Goal: Ask a question: Seek information or help from site administrators or community

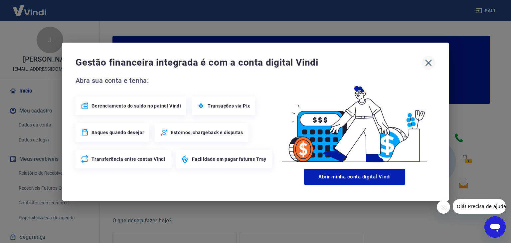
click at [426, 64] on icon "button" at bounding box center [428, 63] width 6 height 6
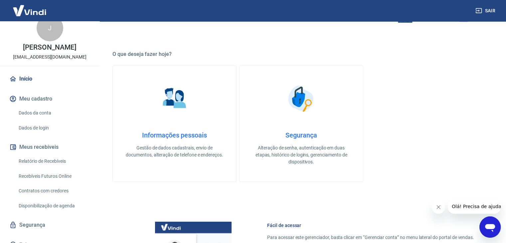
scroll to position [28, 0]
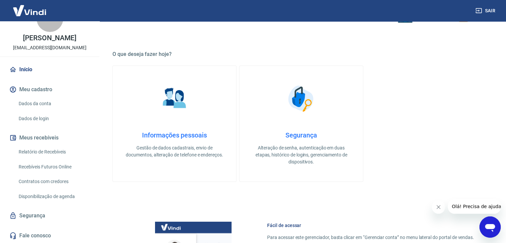
click at [45, 150] on link "Relatório de Recebíveis" at bounding box center [53, 152] width 75 height 14
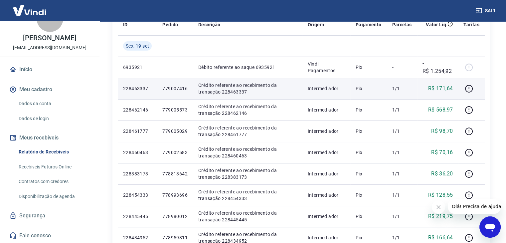
scroll to position [100, 0]
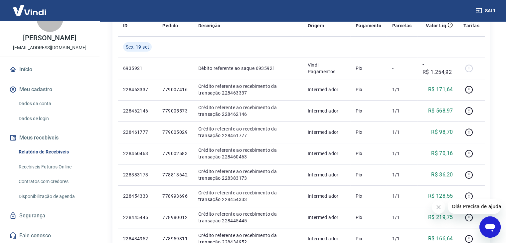
click at [464, 206] on span "Olá! Precisa de ajuda?" at bounding box center [478, 206] width 52 height 5
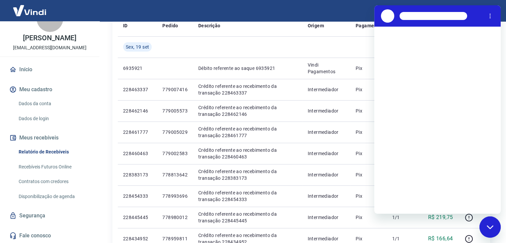
scroll to position [0, 0]
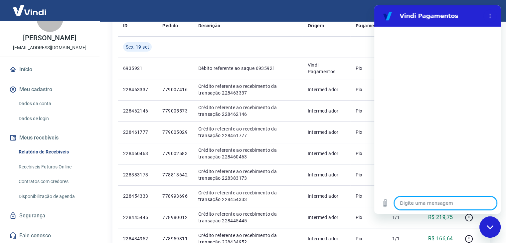
type textarea "B"
type textarea "x"
type textarea "Bo"
type textarea "x"
type textarea "Boa"
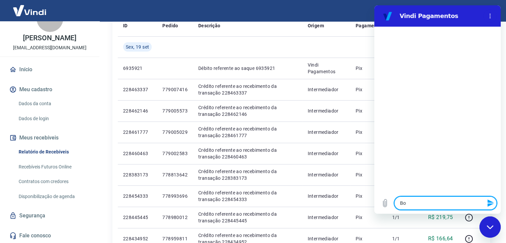
type textarea "x"
type textarea "Boa"
type textarea "x"
type textarea "Boa t"
type textarea "x"
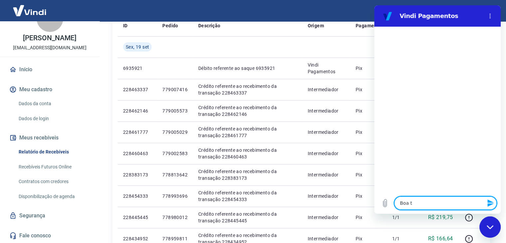
type textarea "Boa ta"
type textarea "x"
type textarea "Boa tad"
type textarea "x"
type textarea "Boa tade"
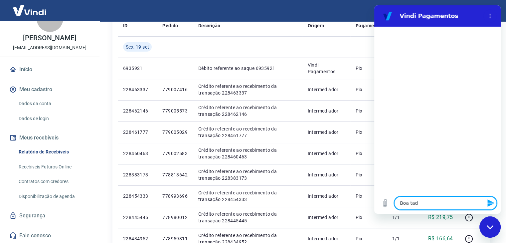
type textarea "x"
type textarea "Boa tad"
type textarea "x"
type textarea "Boa ta"
type textarea "x"
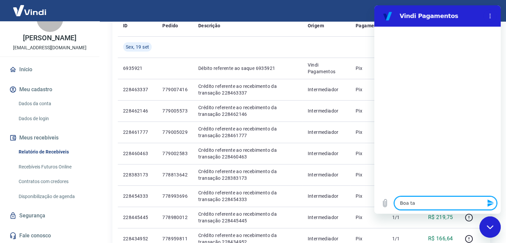
type textarea "Boa tar"
type textarea "x"
type textarea "Boa tard"
type textarea "x"
type textarea "Boa tarde"
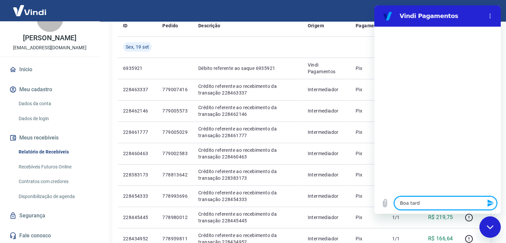
type textarea "x"
type textarea "Boa tarde!"
type textarea "x"
type textarea "Boa tarde!!"
type textarea "x"
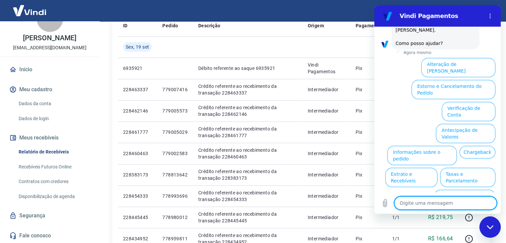
scroll to position [46, 0]
click at [465, 210] on button "Assinaturas e Faturas Tray" at bounding box center [463, 219] width 64 height 19
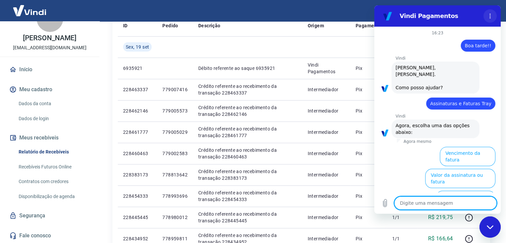
scroll to position [0, 0]
click at [37, 233] on link "Fale conosco" at bounding box center [49, 235] width 83 height 15
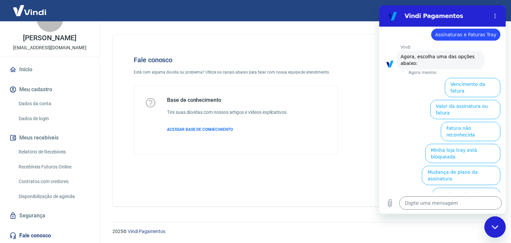
scroll to position [90, 0]
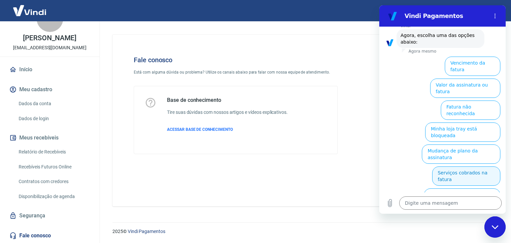
click at [467, 166] on button "Serviços cobrados na fatura" at bounding box center [466, 175] width 68 height 19
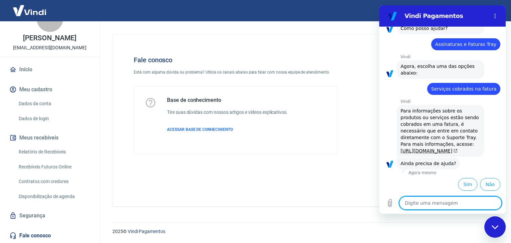
scroll to position [86, 0]
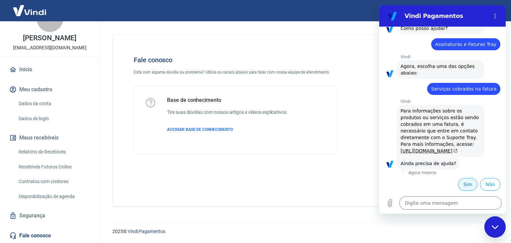
click at [458, 185] on button "Sim" at bounding box center [467, 184] width 19 height 13
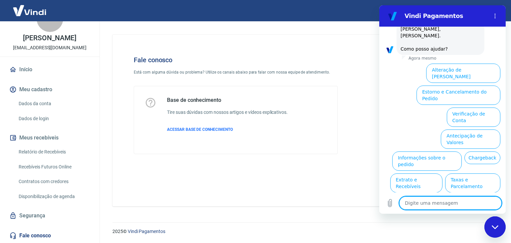
scroll to position [265, 0]
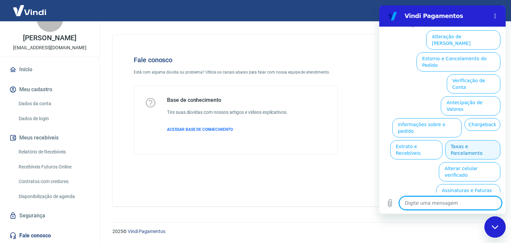
click at [459, 153] on button "Taxas e Parcelamento" at bounding box center [472, 149] width 55 height 19
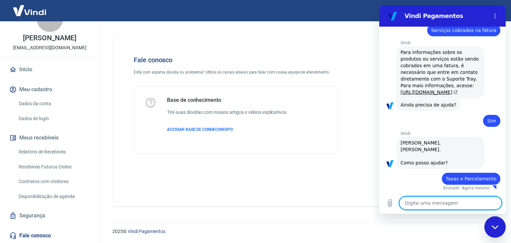
type textarea "x"
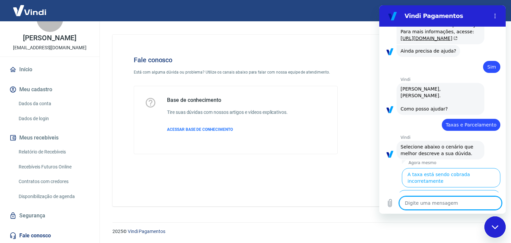
scroll to position [262, 0]
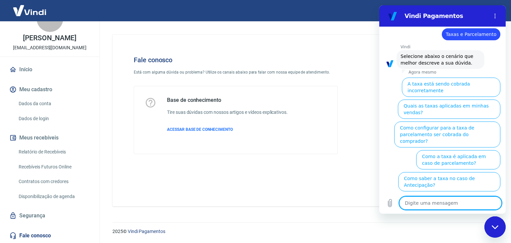
type textarea "P"
type textarea "x"
type textarea "Pr"
type textarea "x"
type textarea "Pre"
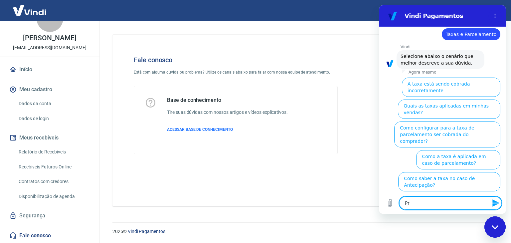
type textarea "x"
type textarea "Prec"
type textarea "x"
type textarea "Preci"
type textarea "x"
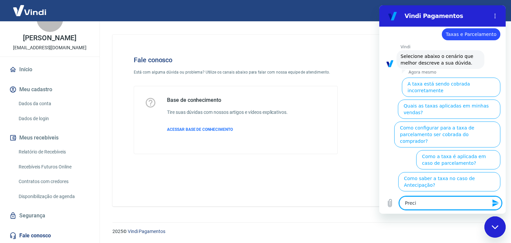
type textarea "Precis"
type textarea "x"
type textarea "Preciso"
type textarea "x"
type textarea "Preciso"
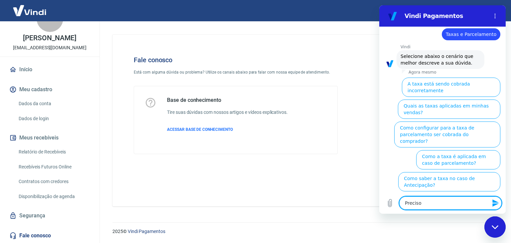
type textarea "x"
type textarea "Preciso d"
type textarea "x"
type textarea "Preciso de"
type textarea "x"
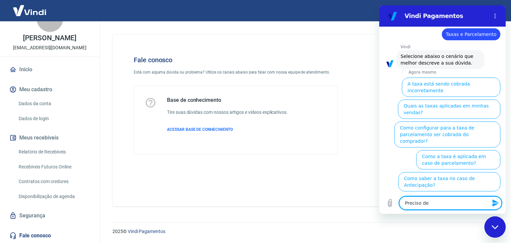
type textarea "Preciso de"
type textarea "x"
type textarea "Preciso de s"
type textarea "x"
type textarea "Preciso de sa"
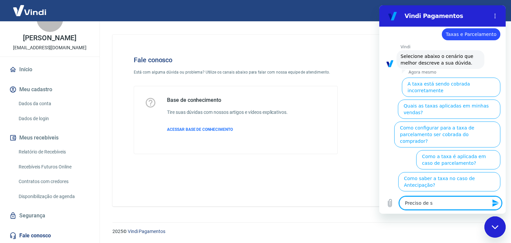
type textarea "x"
type textarea "Preciso de sab"
type textarea "x"
type textarea "Preciso de sabe"
type textarea "x"
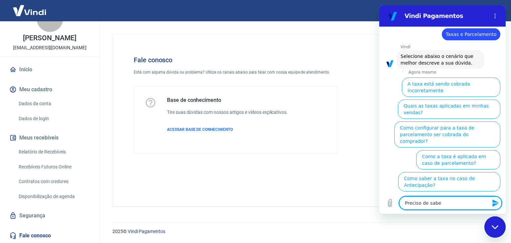
type textarea "Preciso de saber"
type textarea "x"
type textarea "Preciso de saber"
type textarea "x"
type textarea "Preciso de saber a"
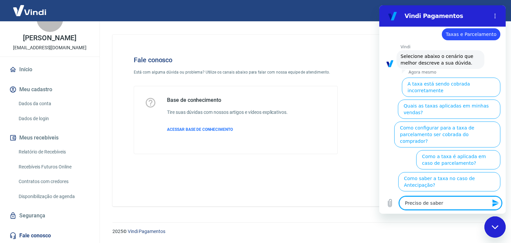
type textarea "x"
type textarea "Preciso de saber a"
type textarea "x"
type textarea "Preciso de saber a N"
type textarea "x"
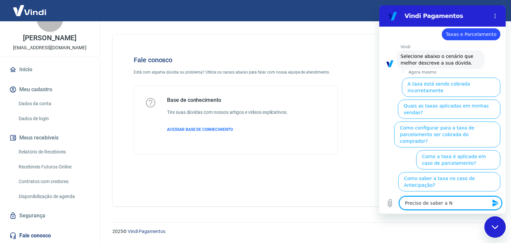
type textarea "Preciso de saber a NF"
type textarea "x"
type textarea "Preciso de saber a NF"
type textarea "x"
type textarea "Preciso de saber a NF d"
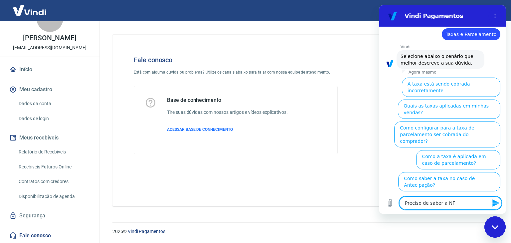
type textarea "x"
type textarea "Preciso de saber a NF de"
type textarea "x"
type textarea "Preciso de saber a NF de"
type textarea "x"
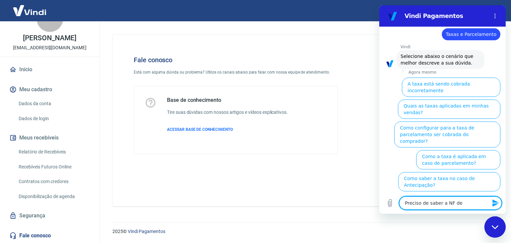
type textarea "Preciso de saber a NF de"
type textarea "x"
type textarea "Preciso de saber a NF d"
type textarea "x"
type textarea "Preciso de saber a NF"
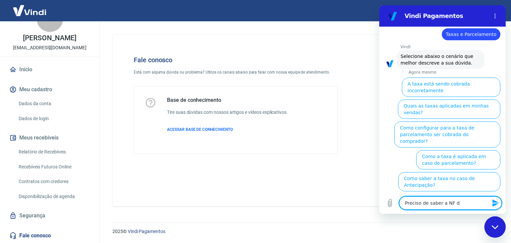
type textarea "x"
type textarea "Preciso de saber a NF r"
type textarea "x"
type textarea "Preciso de saber a NF re"
type textarea "x"
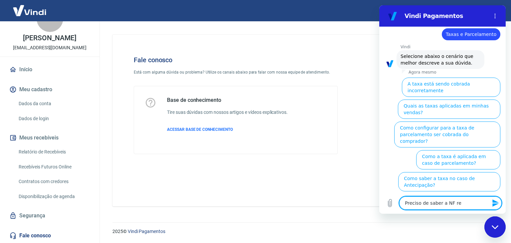
type textarea "Preciso de saber a NF ref"
type textarea "x"
type textarea "Preciso de saber a NF refe"
type textarea "x"
type textarea "Preciso de saber a NF refer"
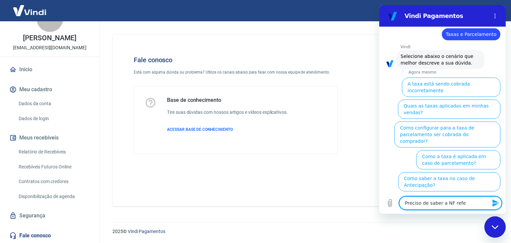
type textarea "x"
type textarea "Preciso de saber a NF refere"
type textarea "x"
type textarea "Preciso de saber a NF referen"
type textarea "x"
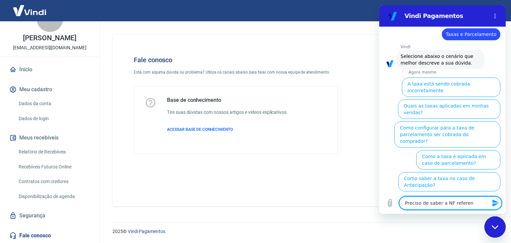
type textarea "Preciso de saber a NF referent"
type textarea "x"
type textarea "Preciso de saber a NF referente"
type textarea "x"
type textarea "Preciso de saber a NF referente"
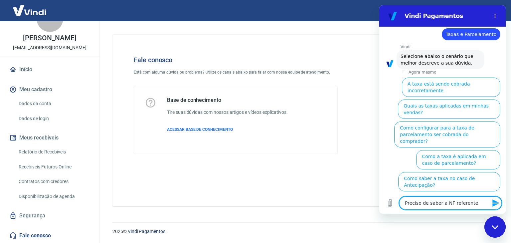
type textarea "x"
type textarea "Preciso de saber a NF referente a"
type textarea "x"
type textarea "Preciso de saber a NF referente a"
type textarea "x"
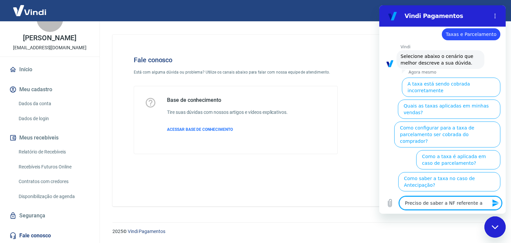
type textarea "Preciso de saber a NF referente a i"
type textarea "x"
type textarea "Preciso de saber a NF referente a in"
type textarea "x"
type textarea "Preciso de saber a NF referente a int"
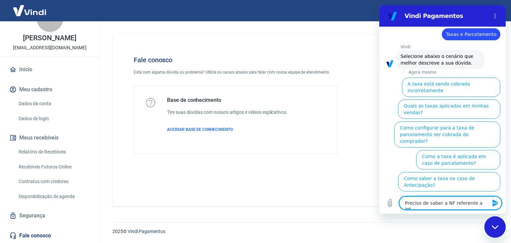
type textarea "x"
type textarea "Preciso de saber a NF referente a inte"
type textarea "x"
type textarea "Preciso de saber a NF referente a inter"
type textarea "x"
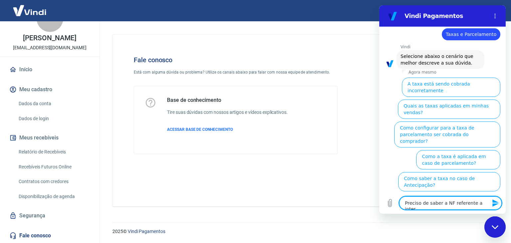
type textarea "Preciso de saber a NF referente a inte"
type textarea "x"
type textarea "Preciso de saber a NF referente a inter"
type textarea "x"
type textarea "Preciso de saber a NF referente a interm"
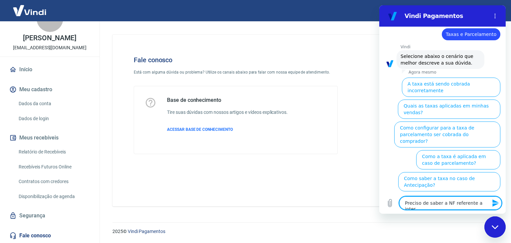
type textarea "x"
type textarea "Preciso de saber a NF referente a interme"
type textarea "x"
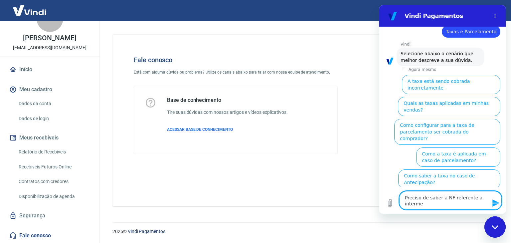
type textarea "Preciso de saber a NF referente a intermed"
type textarea "x"
type textarea "Preciso de saber a NF referente a intermedi"
type textarea "x"
type textarea "Preciso de saber a NF referente a intermedia"
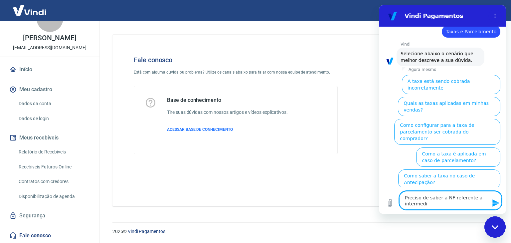
type textarea "x"
type textarea "Preciso de saber a NF referente a intermediaç"
type textarea "x"
type textarea "Preciso de saber a NF referente a intermediaçã"
type textarea "x"
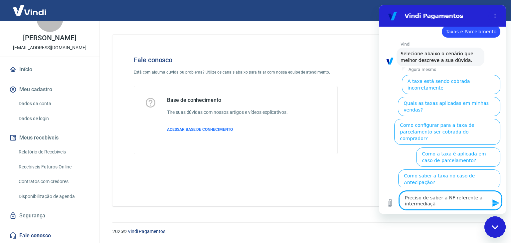
type textarea "Preciso de saber a NF referente a intermediação"
type textarea "x"
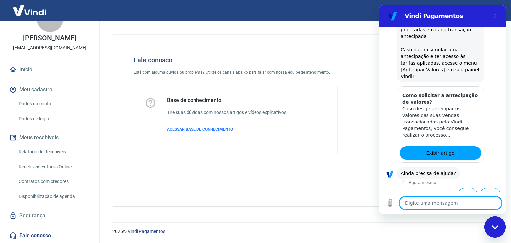
scroll to position [516, 0]
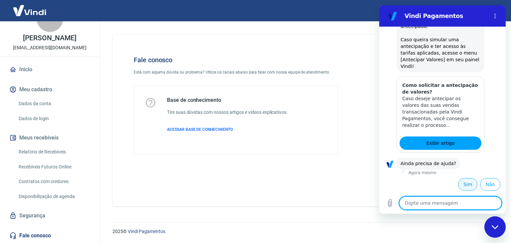
click at [461, 183] on button "Sim" at bounding box center [467, 184] width 19 height 13
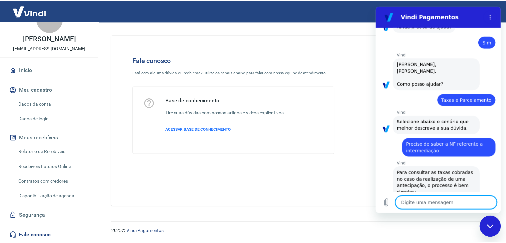
scroll to position [197, 0]
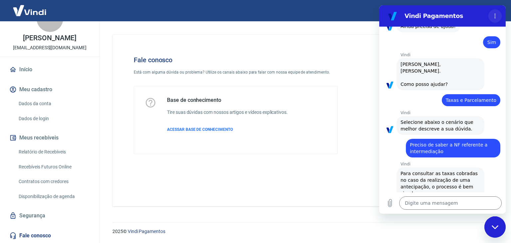
click at [492, 14] on button "Menu de opções" at bounding box center [494, 15] width 13 height 13
click at [348, 154] on div at bounding box center [416, 104] width 136 height 119
click at [34, 235] on link "Fale conosco" at bounding box center [49, 235] width 83 height 15
click at [26, 13] on img at bounding box center [29, 10] width 43 height 20
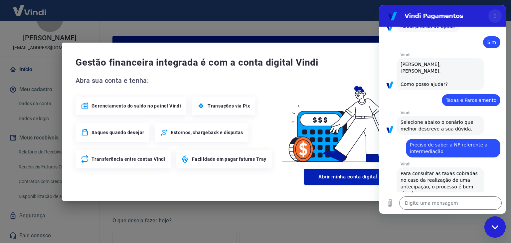
click at [491, 19] on button "Menu de opções" at bounding box center [494, 15] width 13 height 13
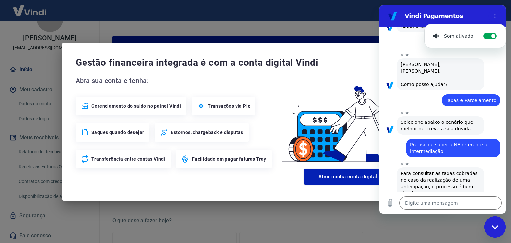
click at [477, 10] on div "Vindi Pagamentos" at bounding box center [434, 15] width 102 height 13
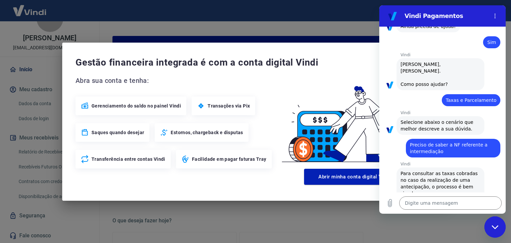
click at [338, 44] on div "Gestão financeira integrada é com a conta digital Vindi Abra sua conta e tenha:…" at bounding box center [255, 122] width 386 height 158
click at [488, 226] on div "Fechar janela de mensagens" at bounding box center [495, 227] width 20 height 20
type textarea "x"
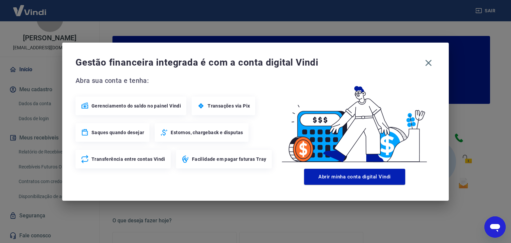
click at [494, 12] on div "Gestão financeira integrada é com a conta digital Vindi Abra sua conta e tenha:…" at bounding box center [255, 121] width 511 height 243
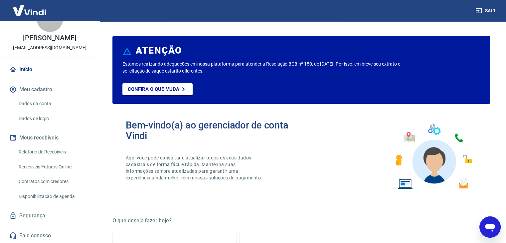
click at [489, 11] on button "Sair" at bounding box center [486, 11] width 24 height 12
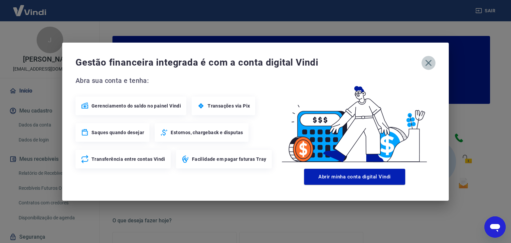
click at [430, 59] on icon "button" at bounding box center [428, 63] width 11 height 11
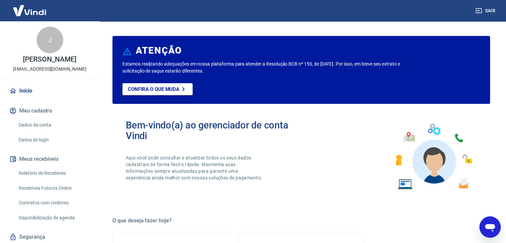
click at [489, 10] on button "Sair" at bounding box center [486, 11] width 24 height 12
